Goal: Navigation & Orientation: Find specific page/section

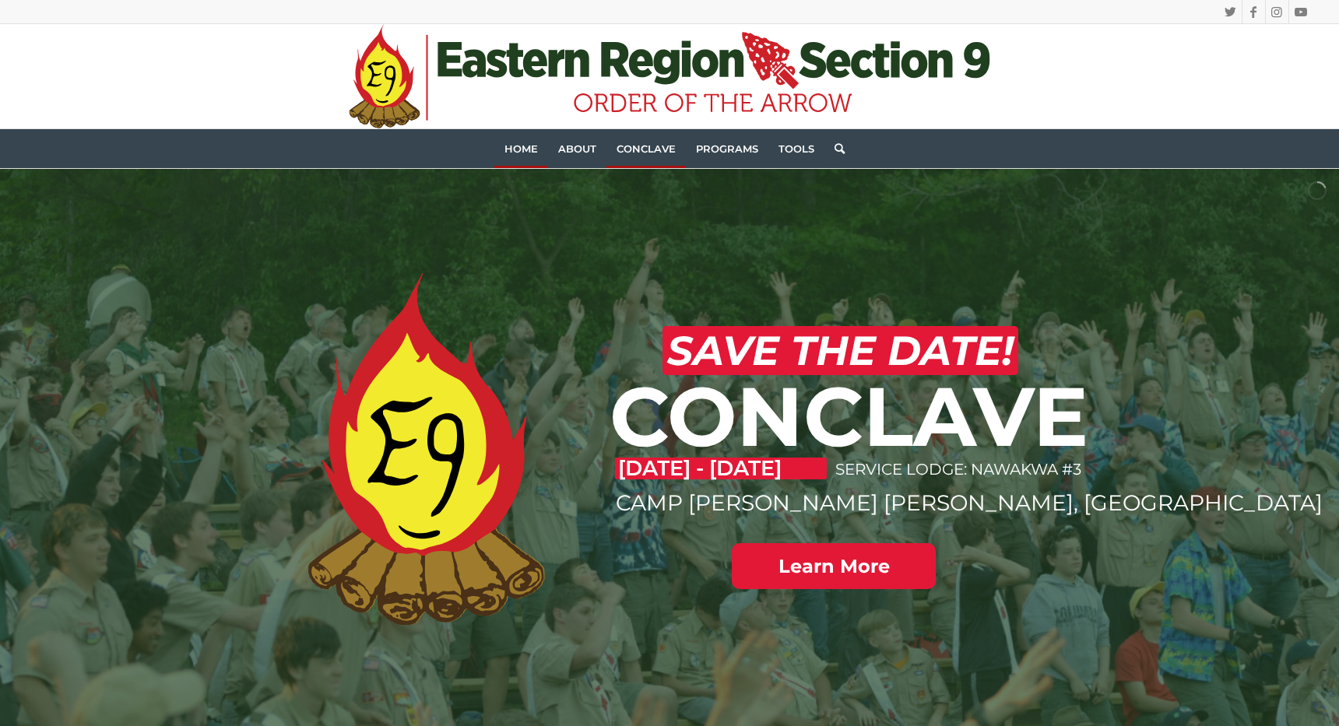
click at [651, 149] on span "Conclave" at bounding box center [645, 148] width 59 height 12
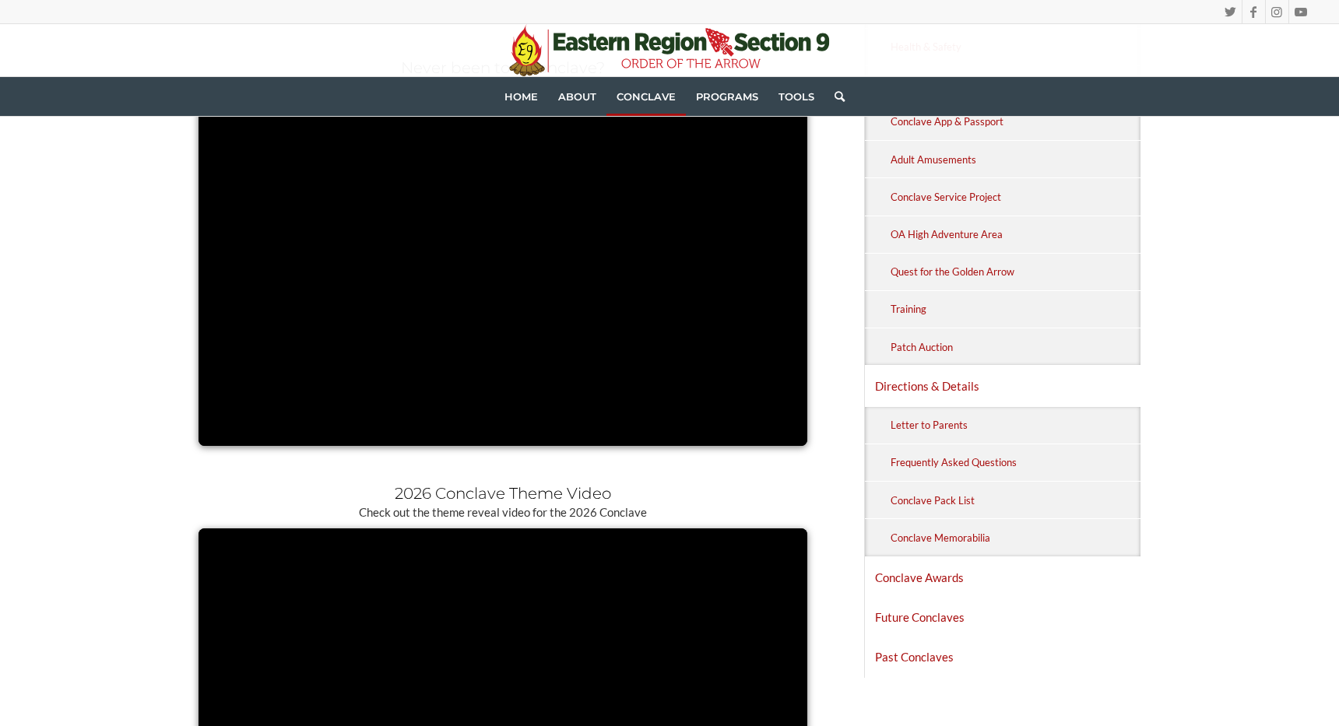
scroll to position [851, 0]
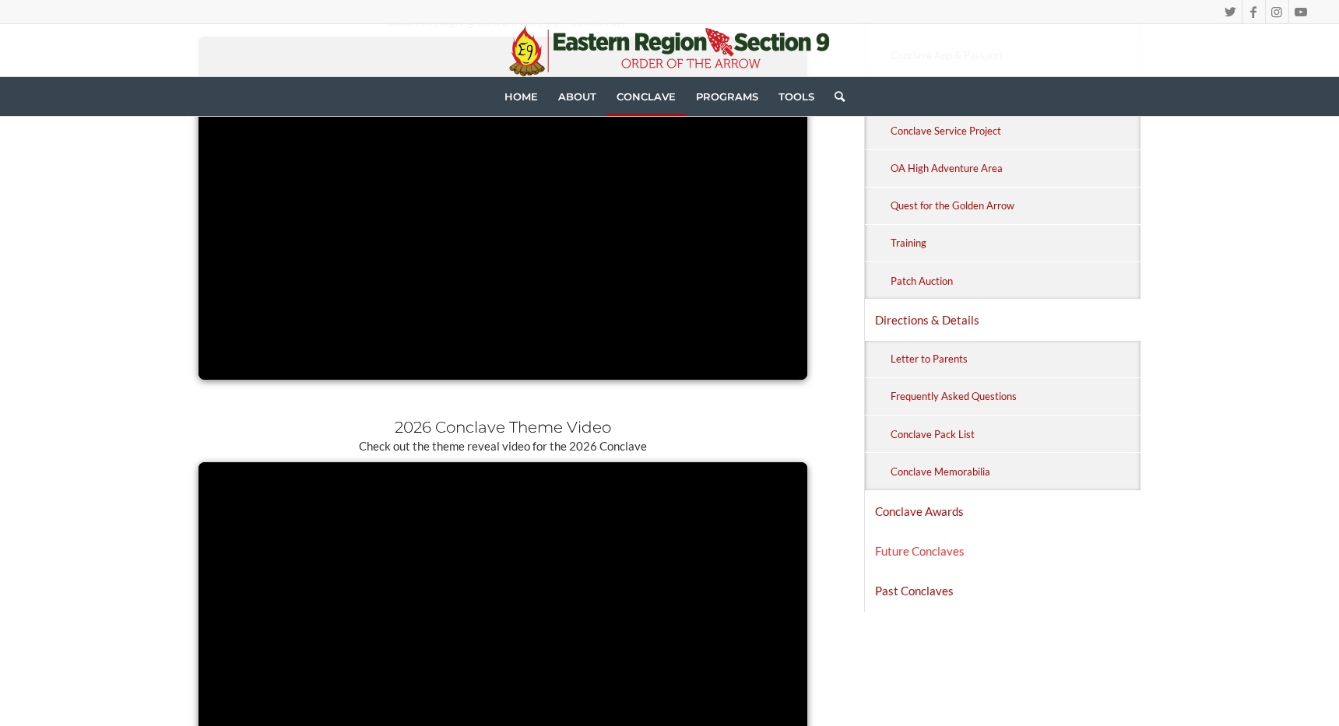
click at [914, 547] on link "Future Conclaves" at bounding box center [1002, 551] width 275 height 39
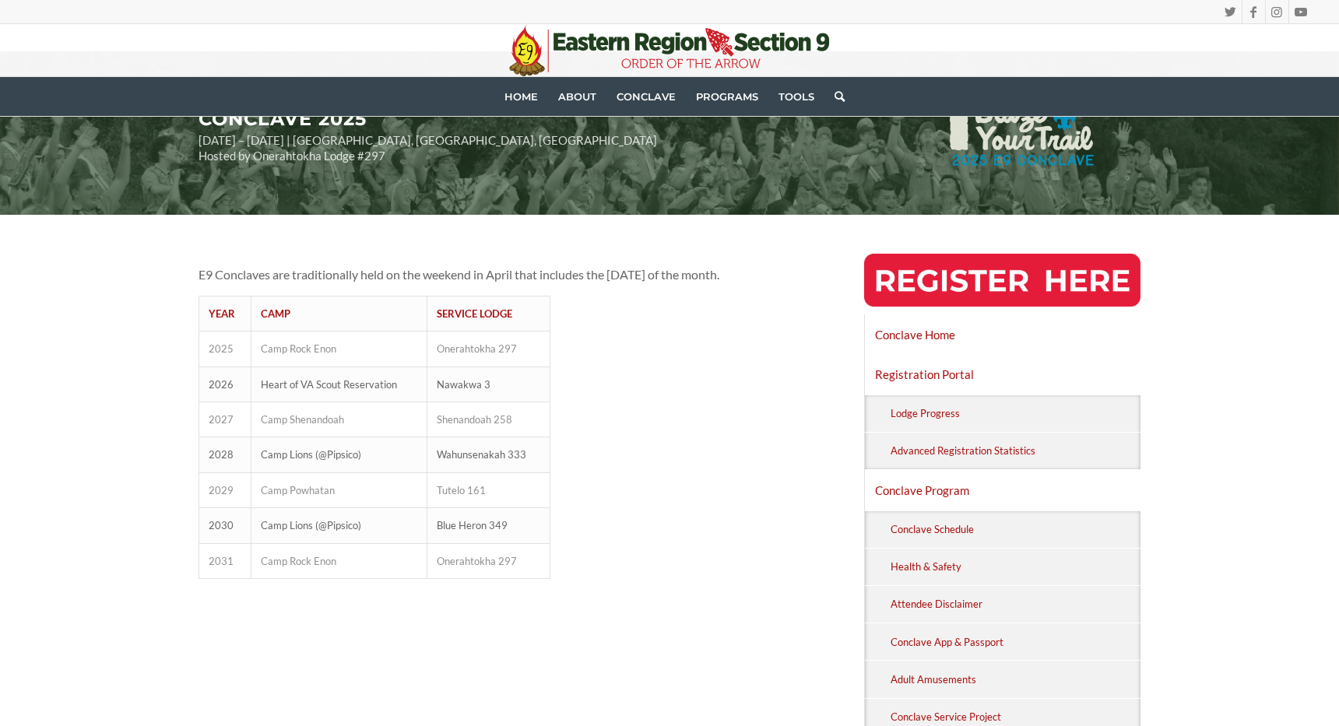
scroll to position [121, 0]
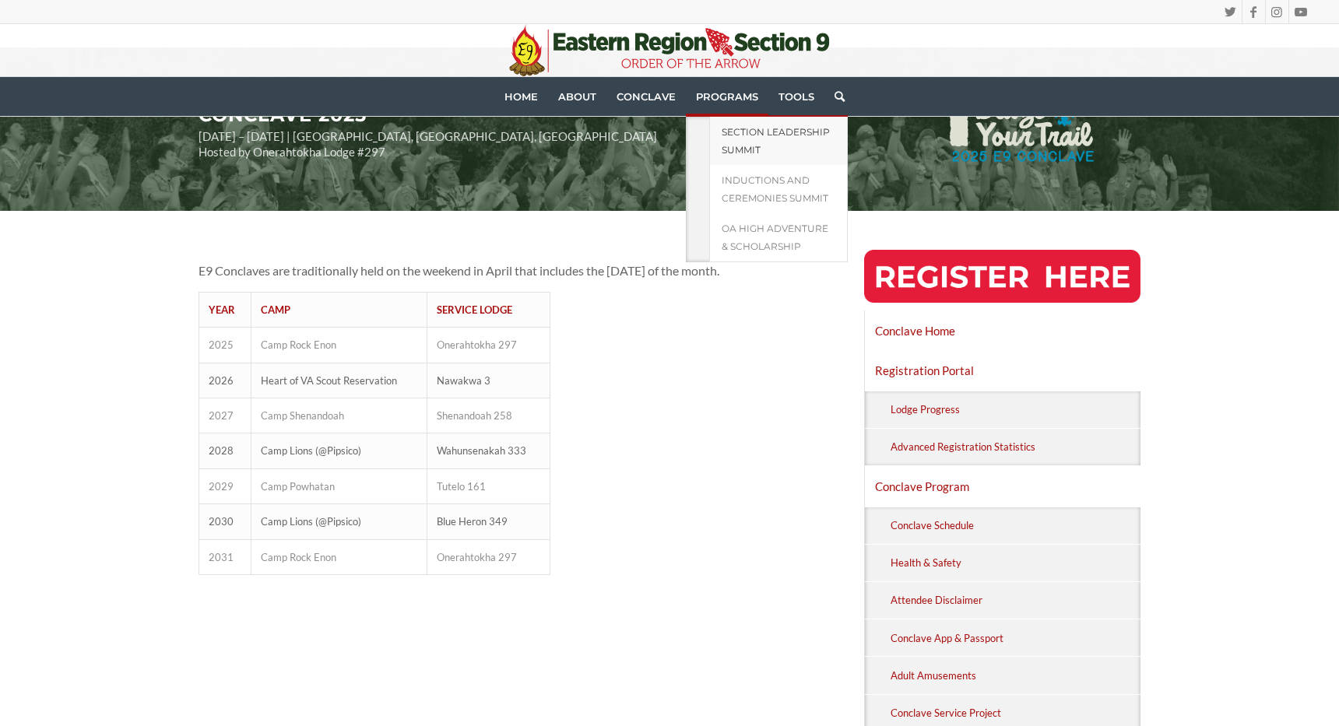
click at [739, 132] on span "Section Leadership Summit" at bounding box center [775, 141] width 108 height 30
